Goal: Communication & Community: Answer question/provide support

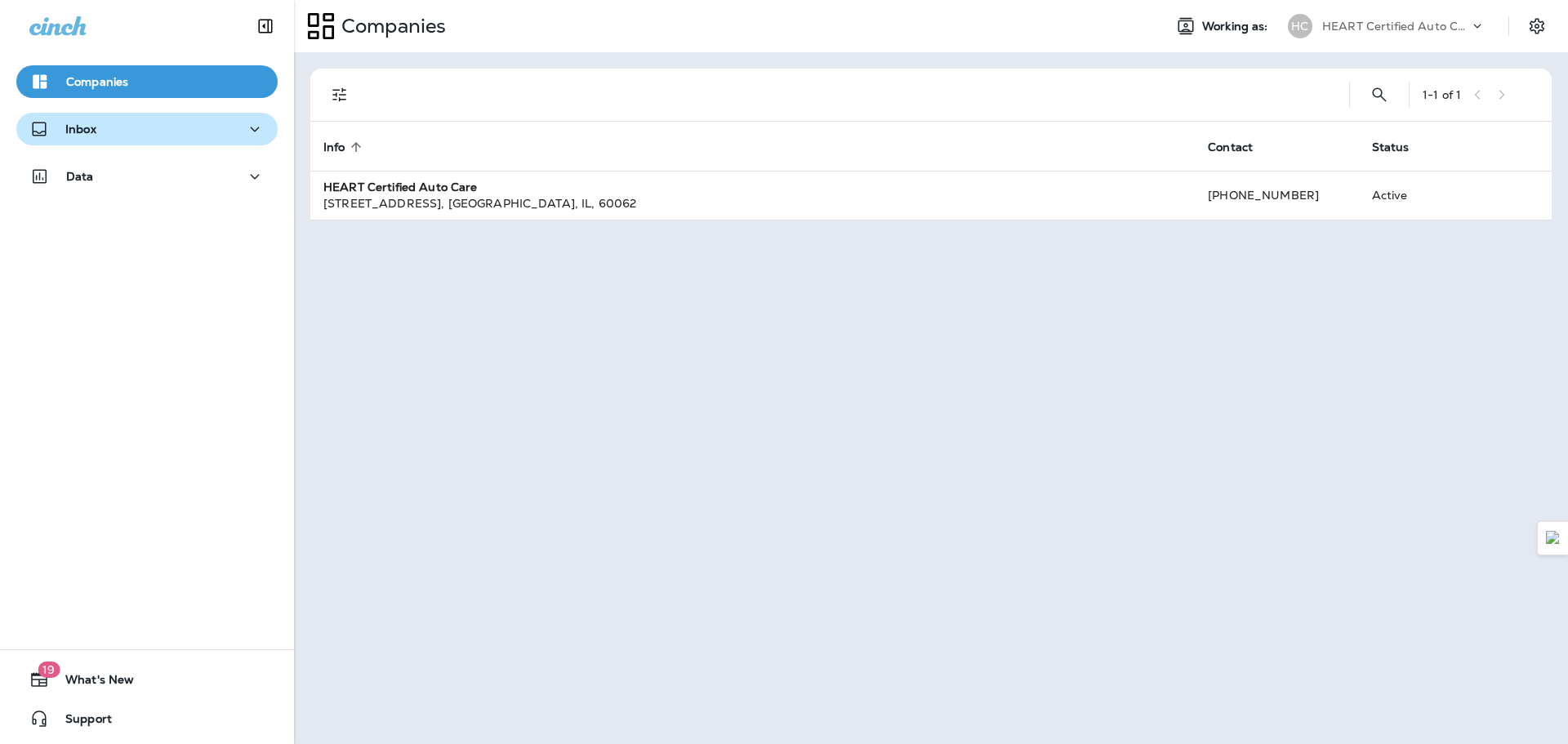
click at [123, 132] on div "Inbox" at bounding box center [147, 129] width 235 height 20
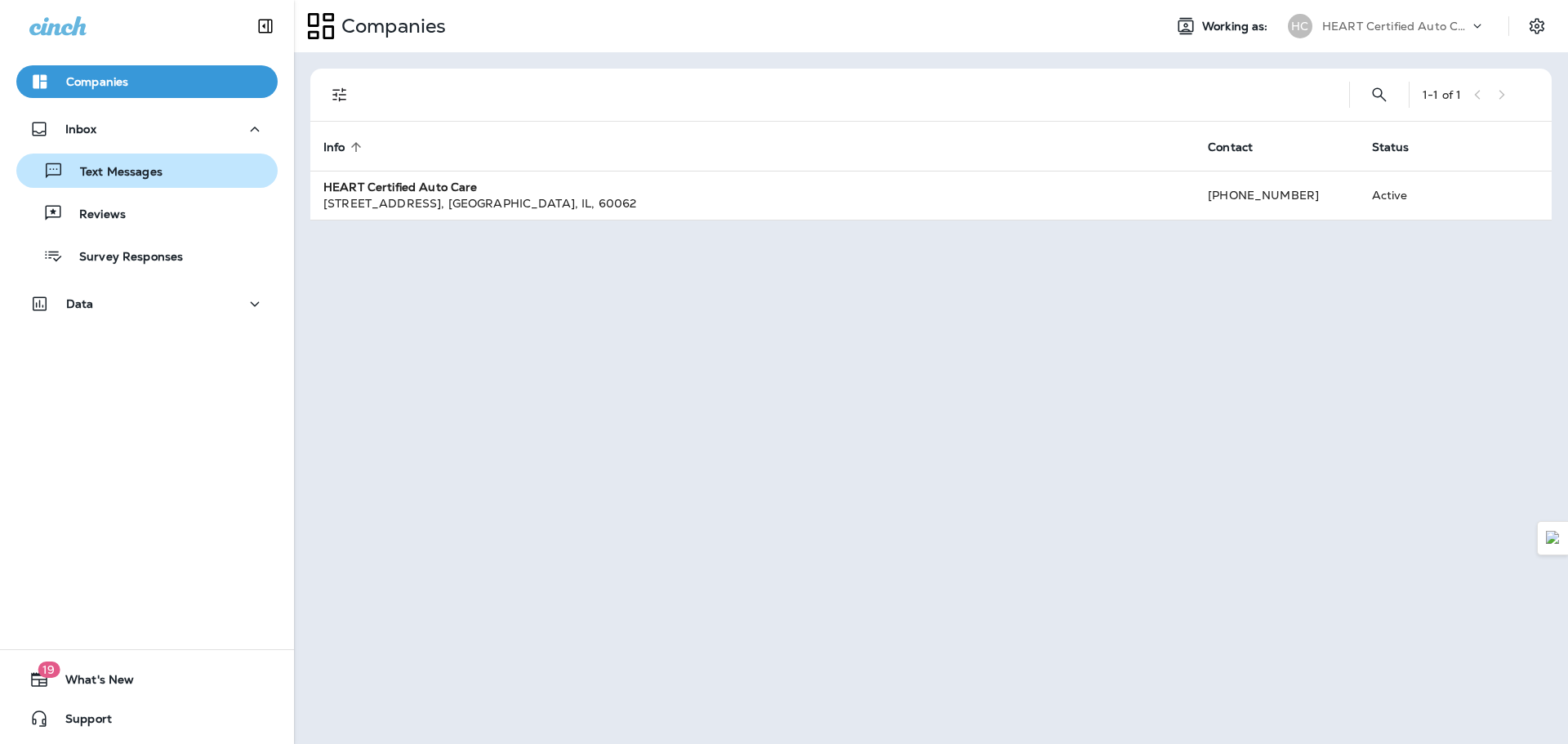
click at [111, 170] on p "Text Messages" at bounding box center [113, 172] width 99 height 15
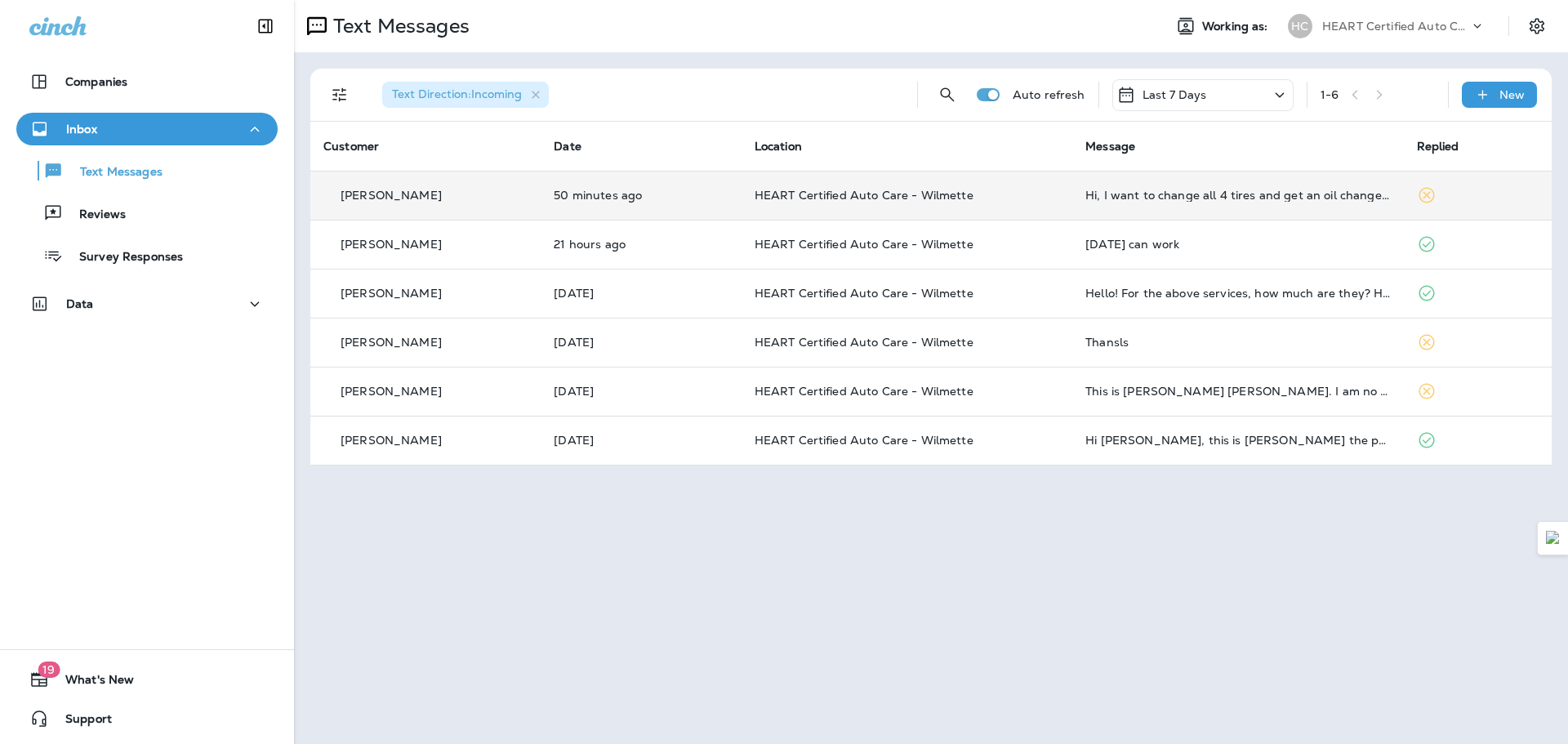
click at [818, 212] on td "HEART Certified Auto Care - Wilmette" at bounding box center [907, 195] width 330 height 49
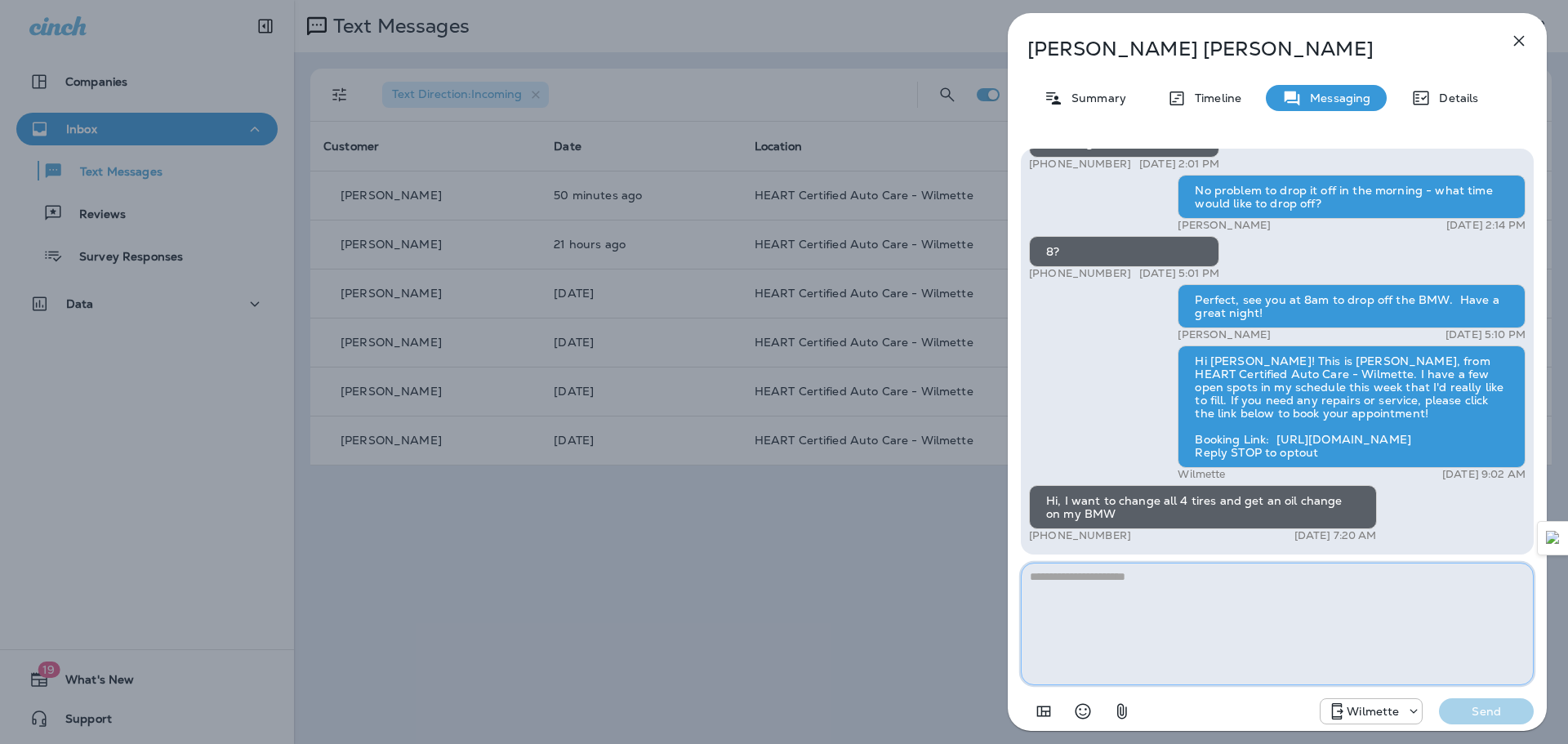
click at [1086, 605] on textarea at bounding box center [1277, 624] width 513 height 123
type textarea "**********"
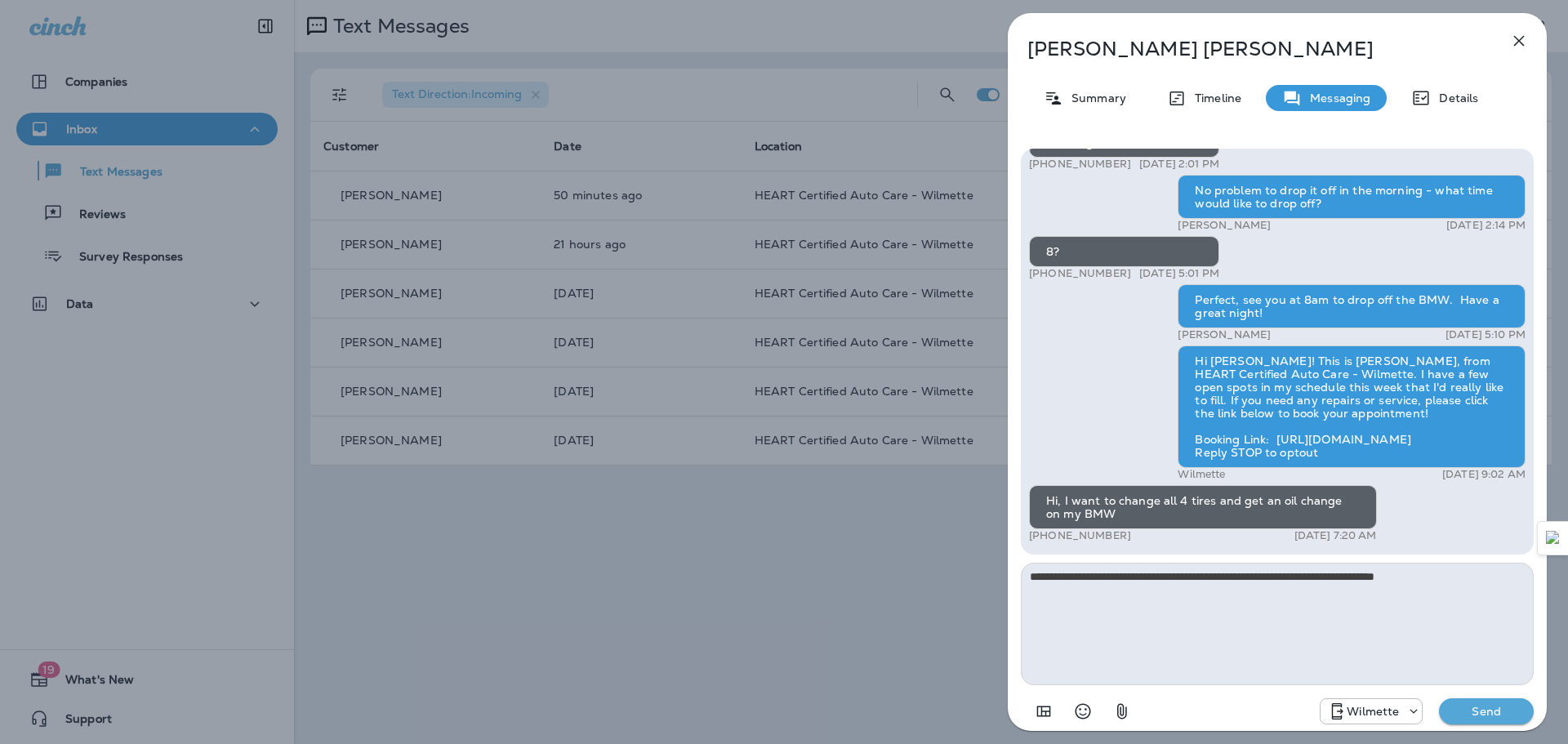
click at [1507, 708] on p "Send" at bounding box center [1485, 711] width 68 height 15
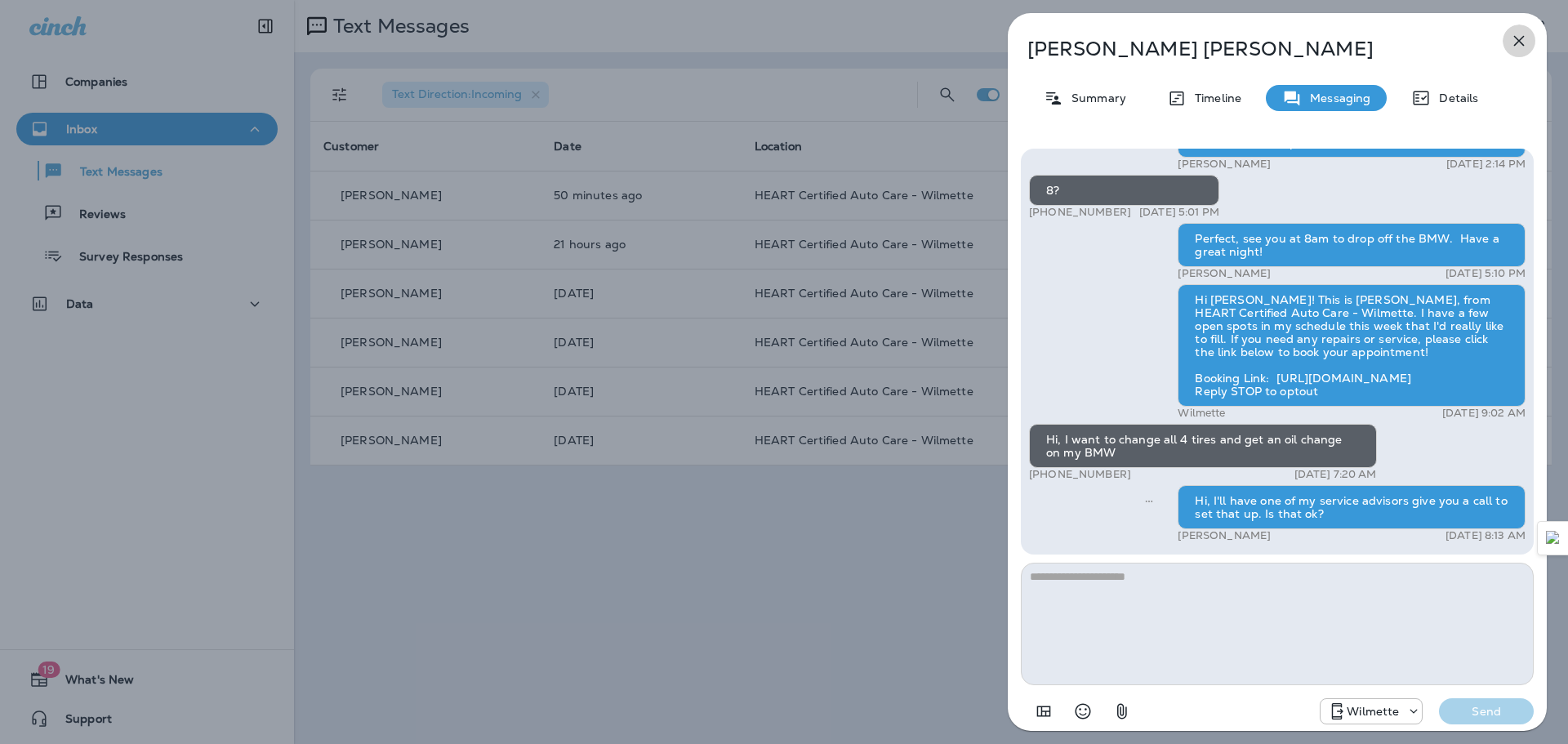
click at [1513, 42] on icon "button" at bounding box center [1519, 41] width 20 height 20
